Goal: Transaction & Acquisition: Purchase product/service

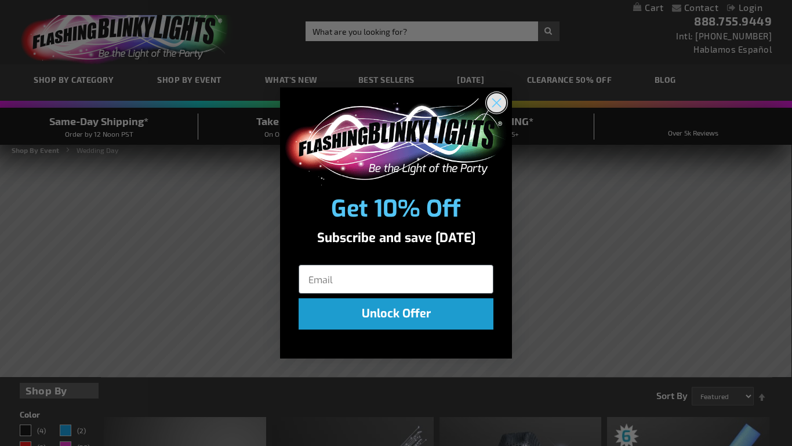
click at [493, 100] on circle "Close dialog" at bounding box center [496, 102] width 19 height 19
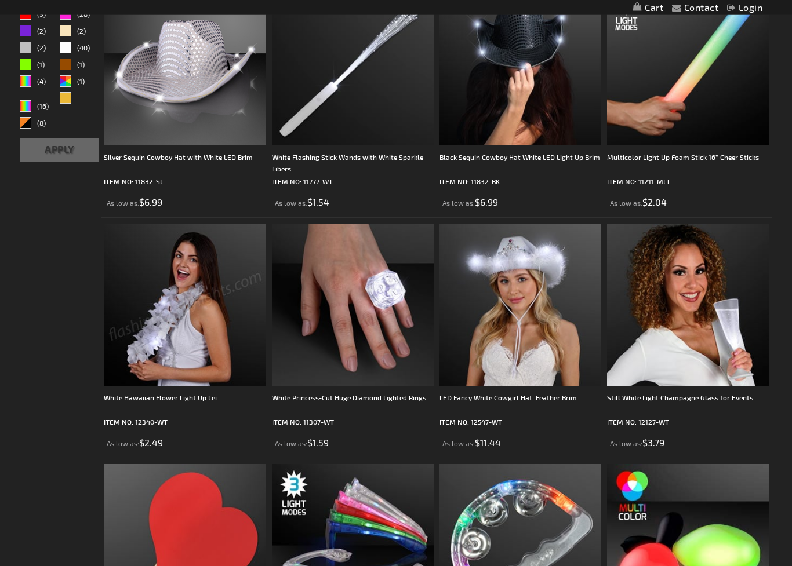
scroll to position [434, 0]
click at [195, 328] on img at bounding box center [185, 305] width 162 height 162
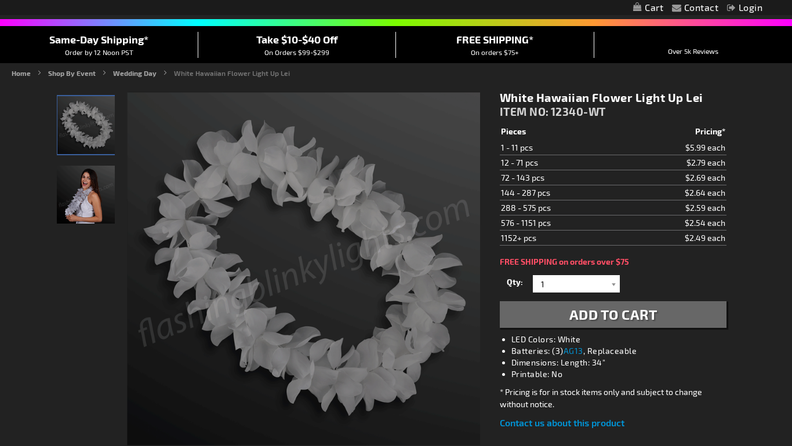
scroll to position [71, 0]
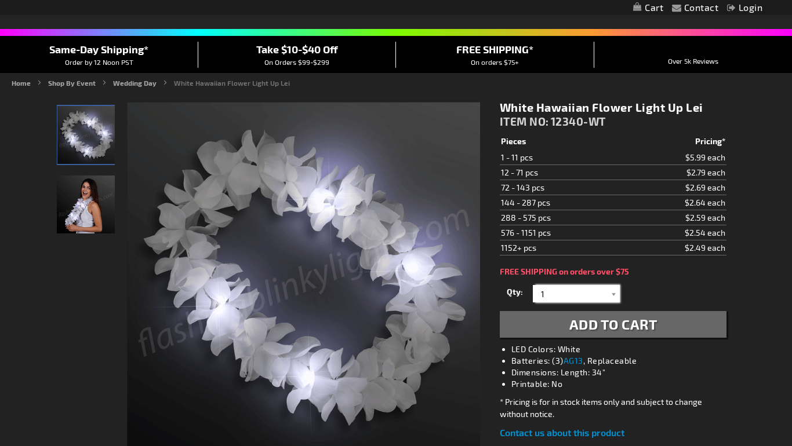
click at [606, 293] on input "1" at bounding box center [578, 294] width 84 height 17
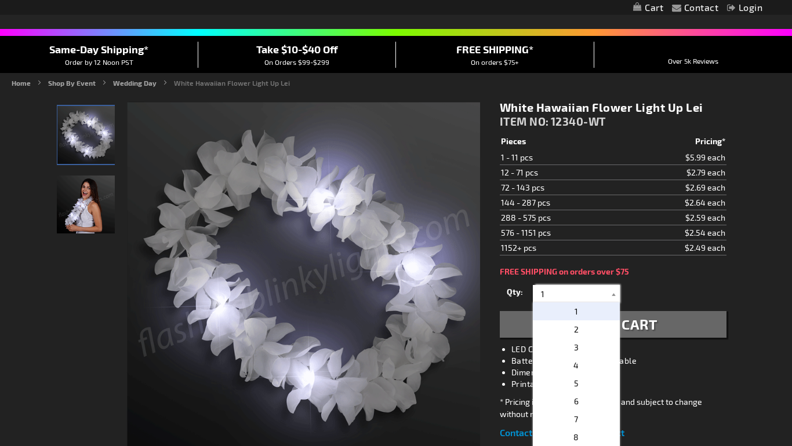
scroll to position [72, 0]
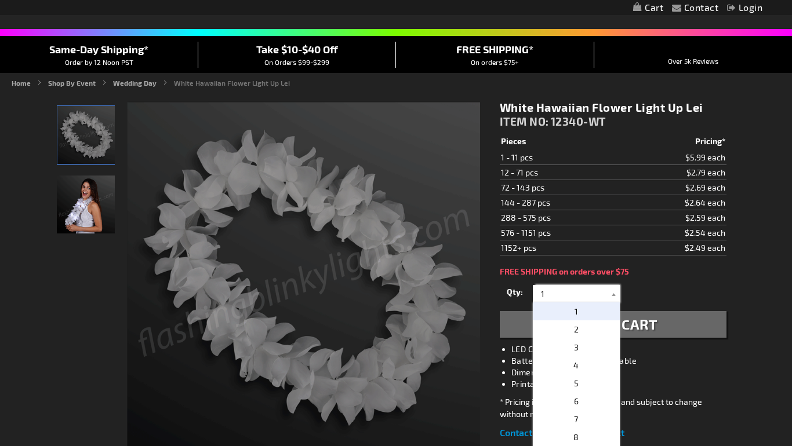
click at [605, 290] on input "1" at bounding box center [578, 293] width 84 height 17
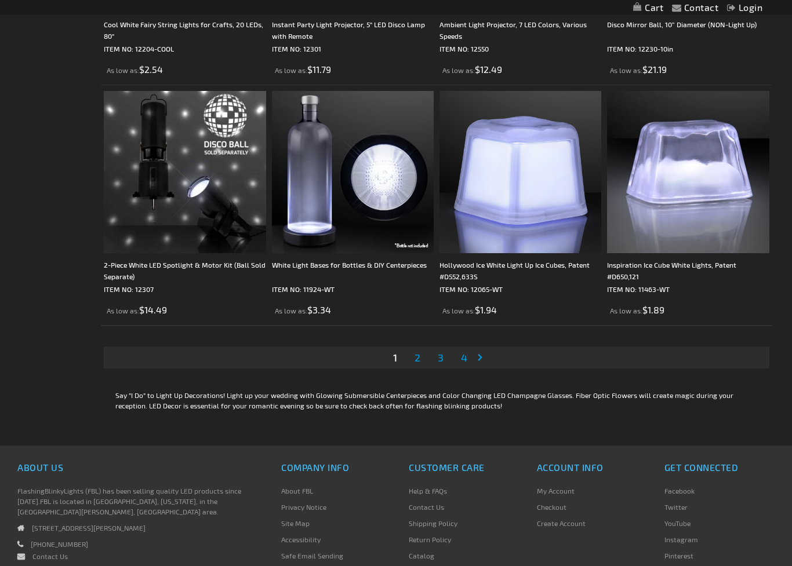
scroll to position [3668, 0]
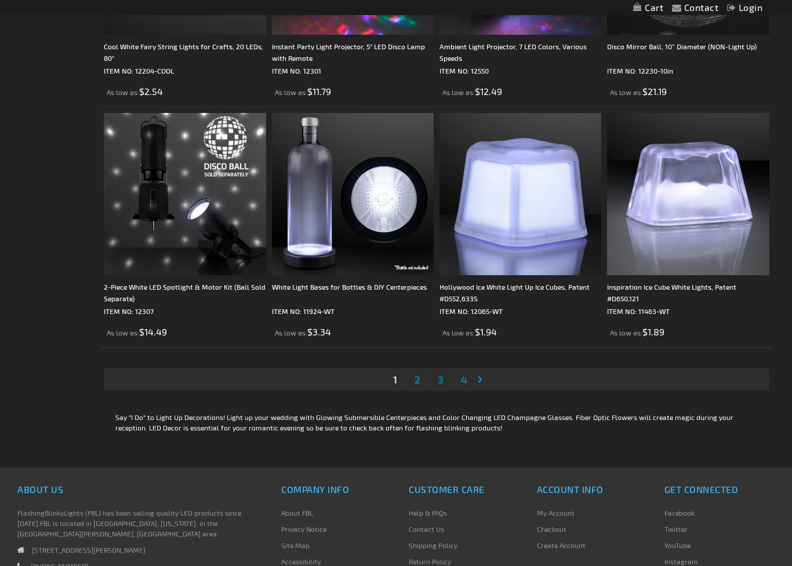
click at [485, 380] on link "Page Next" at bounding box center [483, 379] width 12 height 17
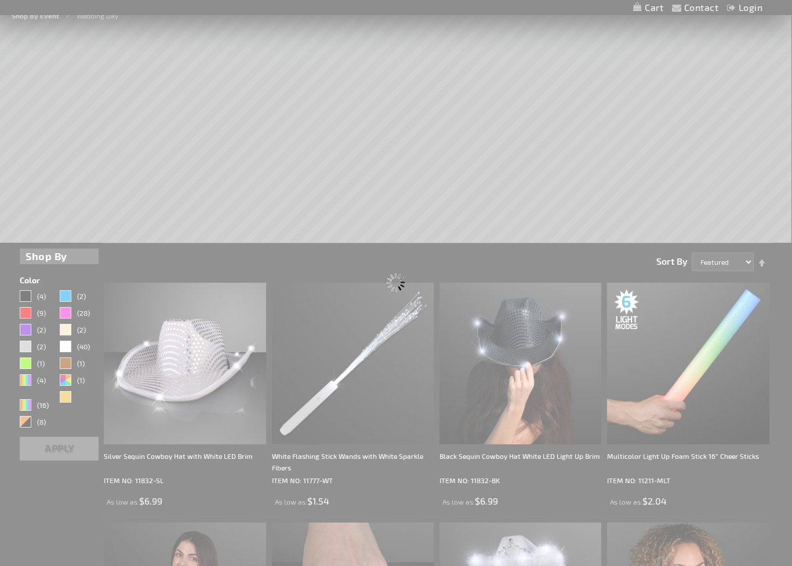
scroll to position [0, 0]
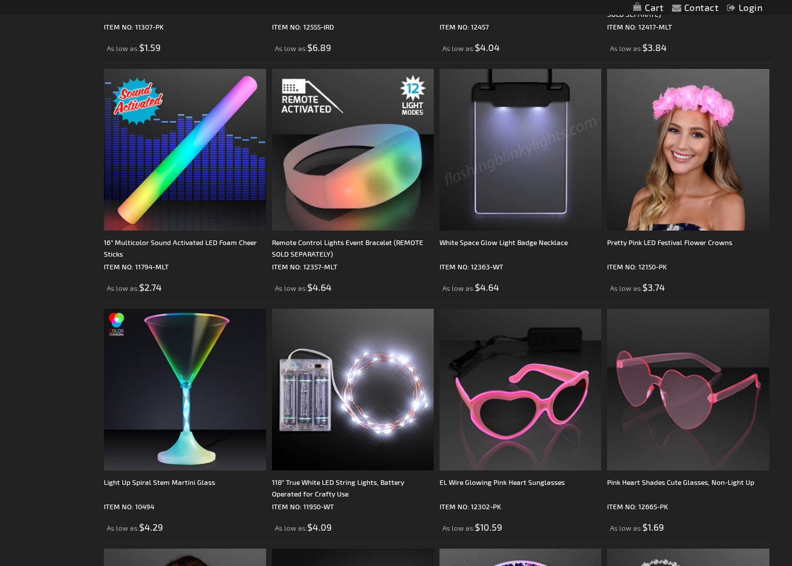
scroll to position [3232, 0]
